Goal: Entertainment & Leisure: Consume media (video, audio)

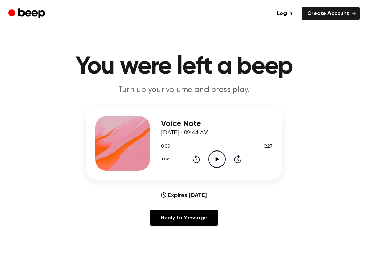
click at [212, 160] on icon "Play Audio" at bounding box center [216, 159] width 17 height 17
click at [184, 166] on div "1.0x Rewind 5 seconds Play Audio Skip 5 seconds" at bounding box center [217, 159] width 112 height 17
click at [194, 157] on icon "Rewind 5 seconds" at bounding box center [196, 159] width 7 height 9
click at [193, 160] on icon "Rewind 5 seconds" at bounding box center [196, 159] width 7 height 9
click at [214, 155] on icon "Play Audio" at bounding box center [216, 159] width 17 height 17
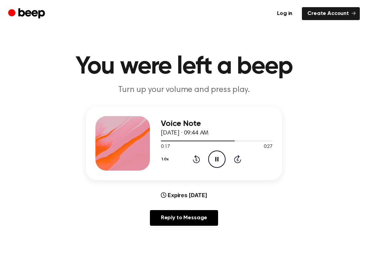
click at [196, 158] on icon at bounding box center [196, 159] width 7 height 8
click at [196, 161] on icon "Rewind 5 seconds" at bounding box center [196, 159] width 7 height 9
click at [194, 161] on icon "Rewind 5 seconds" at bounding box center [196, 159] width 7 height 9
click at [197, 157] on icon at bounding box center [196, 159] width 7 height 8
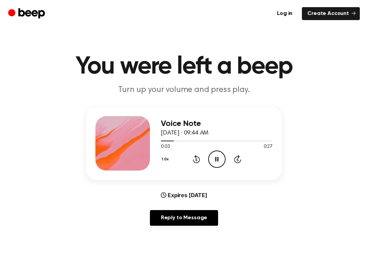
click at [197, 157] on icon at bounding box center [196, 159] width 7 height 8
click at [202, 155] on div "1.0x Rewind 5 seconds Pause Audio Skip 5 seconds" at bounding box center [217, 159] width 112 height 17
click at [195, 158] on icon "Rewind 5 seconds" at bounding box center [196, 159] width 7 height 9
click at [199, 158] on icon at bounding box center [196, 159] width 7 height 8
click at [199, 159] on icon at bounding box center [196, 159] width 7 height 8
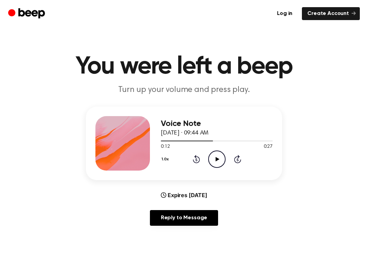
click at [198, 162] on icon at bounding box center [196, 159] width 7 height 8
click at [197, 164] on div "1.0x Rewind 5 seconds Play Audio Skip 5 seconds" at bounding box center [217, 159] width 112 height 17
click at [194, 162] on icon at bounding box center [196, 159] width 7 height 8
click at [196, 164] on div "1.0x Rewind 5 seconds Play Audio Skip 5 seconds" at bounding box center [217, 159] width 112 height 17
click at [196, 160] on icon "Rewind 5 seconds" at bounding box center [196, 159] width 7 height 9
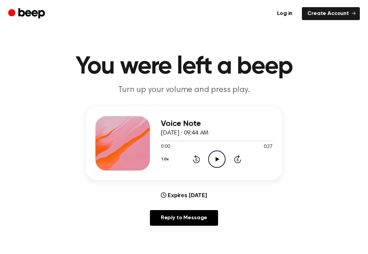
click at [194, 159] on icon "Rewind 5 seconds" at bounding box center [196, 159] width 7 height 9
click at [217, 151] on circle at bounding box center [217, 159] width 17 height 17
click at [216, 154] on icon "Pause Audio" at bounding box center [216, 159] width 17 height 17
